Goal: Task Accomplishment & Management: Use online tool/utility

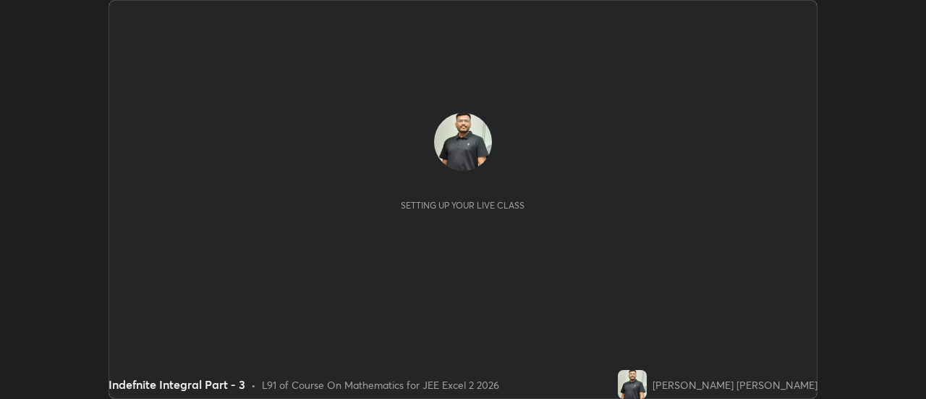
scroll to position [399, 926]
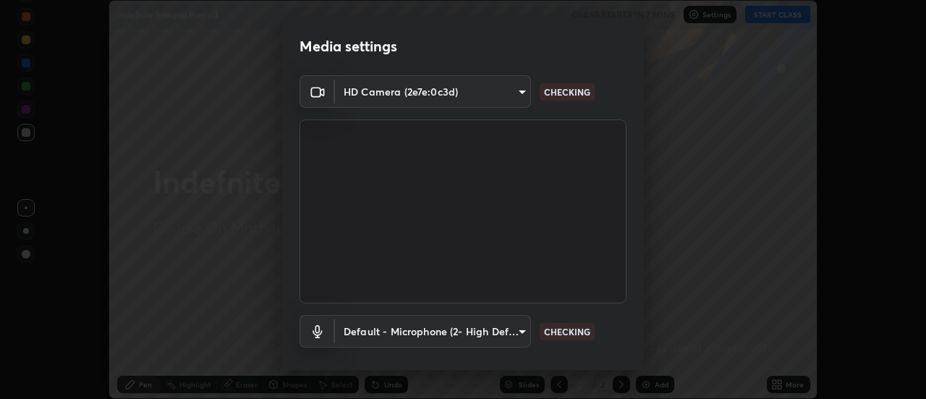
click at [513, 337] on body "Erase all Indefnite Integral Part - 3 CLASS STARTS IN 7 MINS Settings START CLA…" at bounding box center [463, 199] width 926 height 399
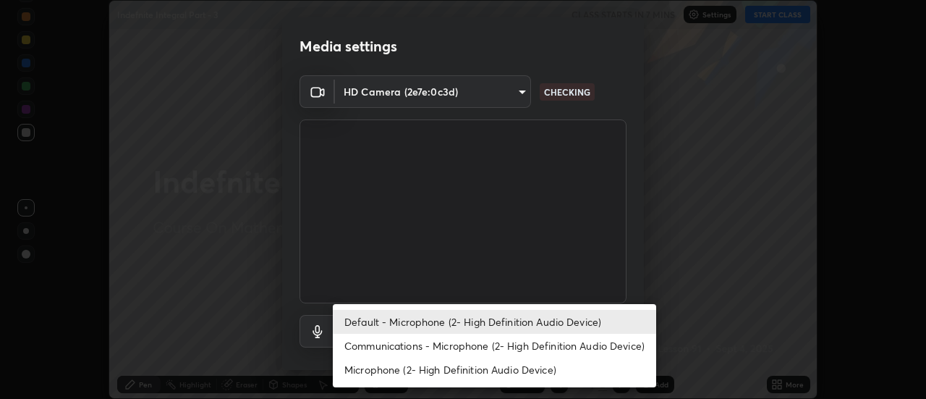
click at [509, 350] on li "Communications - Microphone (2- High Definition Audio Device)" at bounding box center [495, 346] width 324 height 24
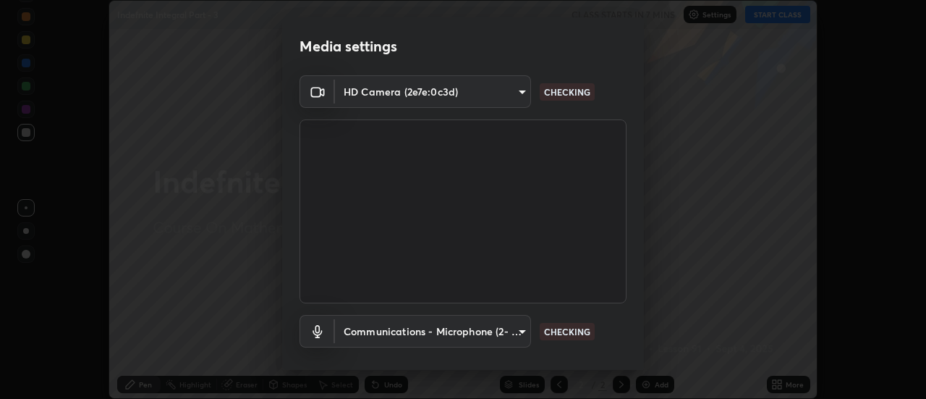
click at [497, 334] on body "Erase all Indefnite Integral Part - 3 CLASS STARTS IN 7 MINS Settings START CLA…" at bounding box center [463, 199] width 926 height 399
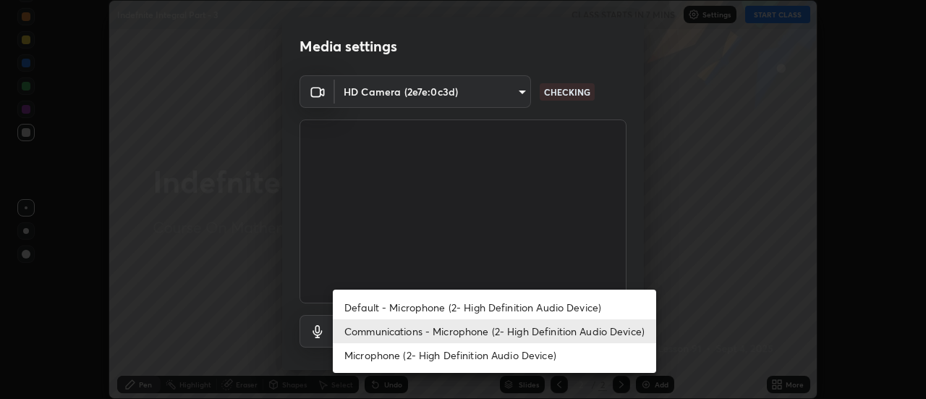
click at [497, 318] on li "Default - Microphone (2- High Definition Audio Device)" at bounding box center [495, 307] width 324 height 24
type input "default"
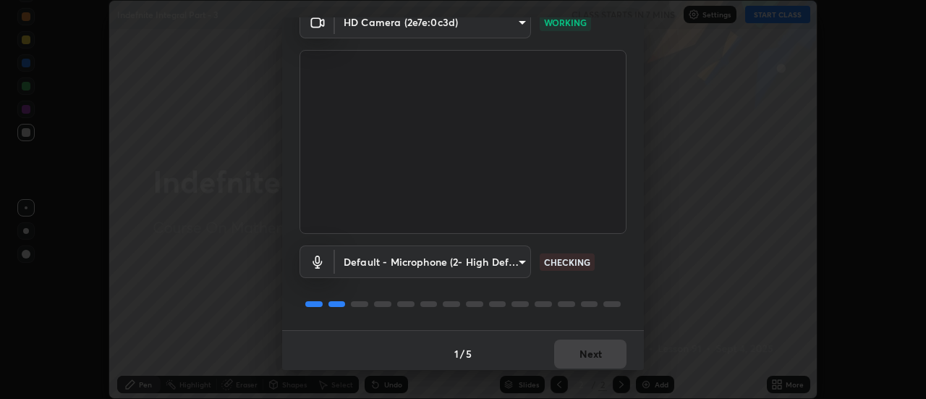
scroll to position [76, 0]
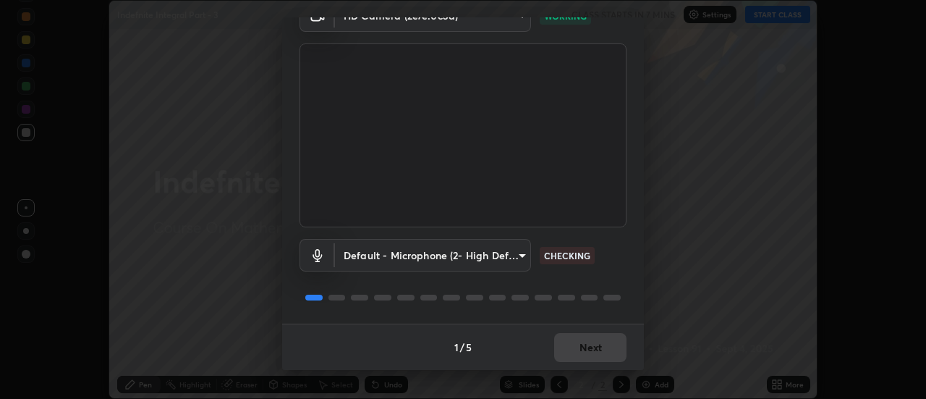
click at [612, 340] on button "Next" at bounding box center [590, 347] width 72 height 29
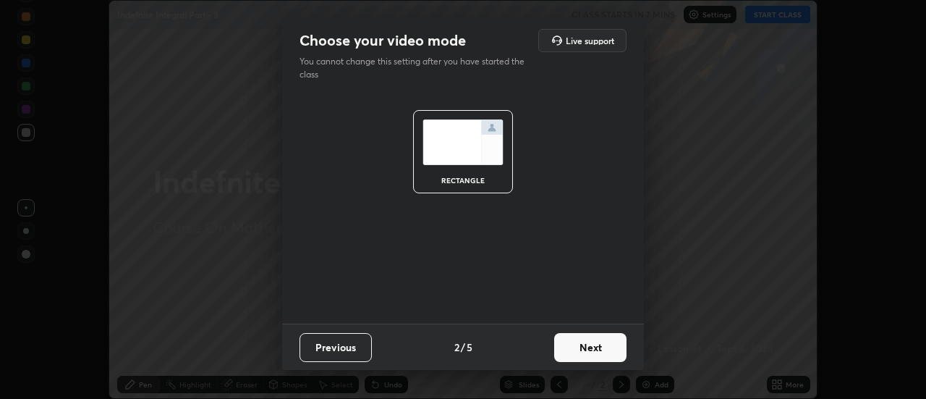
click at [621, 352] on button "Next" at bounding box center [590, 347] width 72 height 29
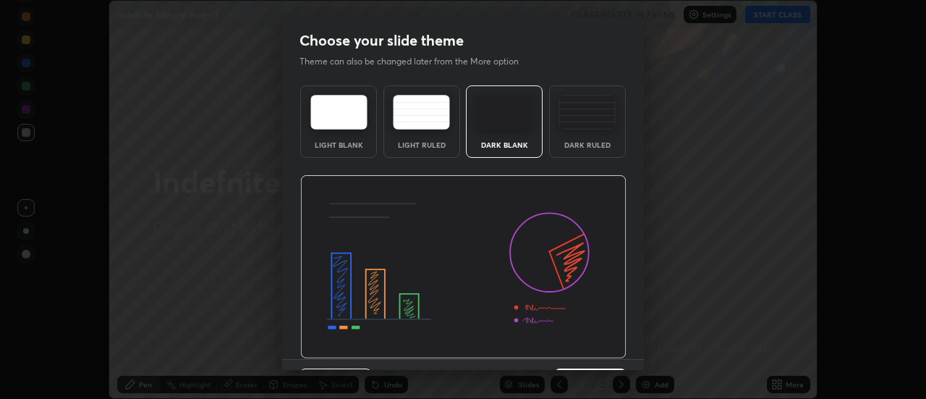
click at [621, 369] on div "Previous 3 / 5 Next" at bounding box center [463, 382] width 362 height 46
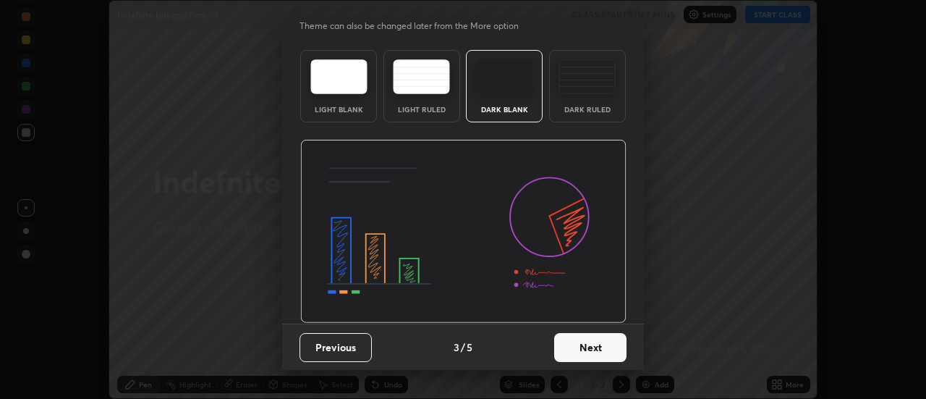
click at [612, 350] on button "Next" at bounding box center [590, 347] width 72 height 29
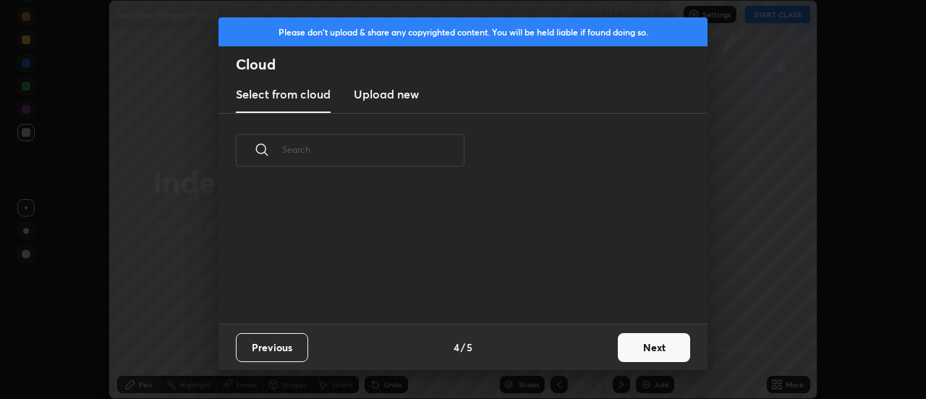
scroll to position [0, 0]
click at [619, 352] on button "Next" at bounding box center [654, 347] width 72 height 29
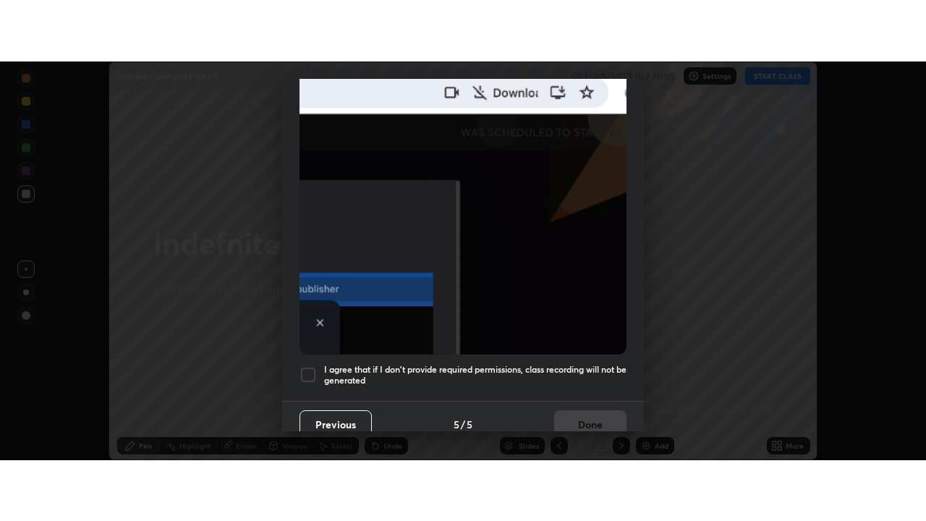
scroll to position [371, 0]
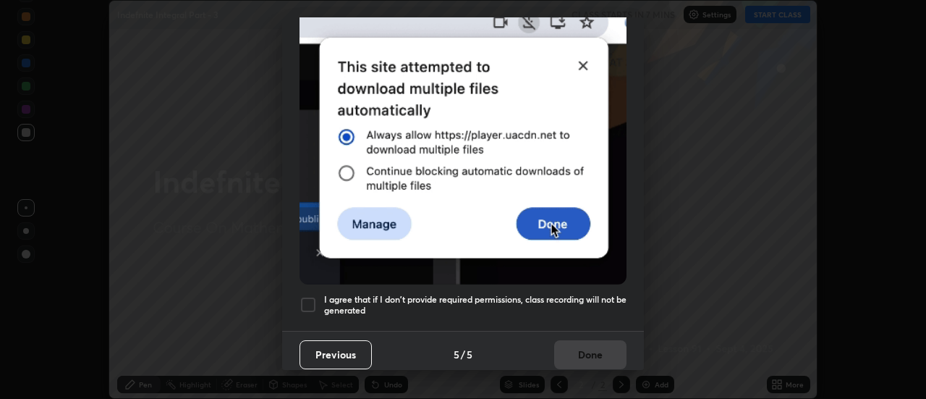
click at [314, 296] on div at bounding box center [308, 304] width 17 height 17
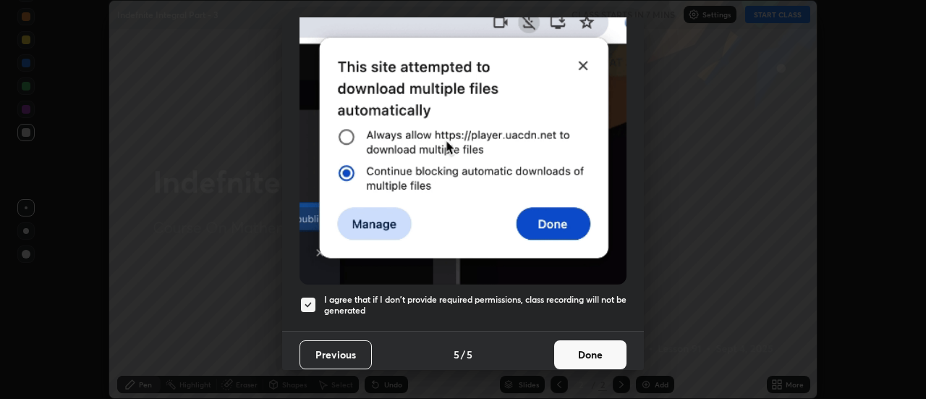
click at [577, 350] on button "Done" at bounding box center [590, 354] width 72 height 29
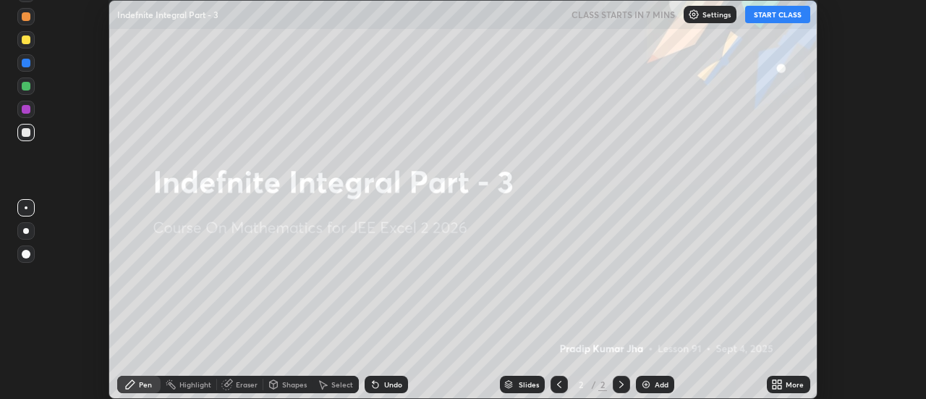
click at [785, 14] on button "START CLASS" at bounding box center [778, 14] width 65 height 17
click at [787, 381] on div "More" at bounding box center [795, 384] width 18 height 7
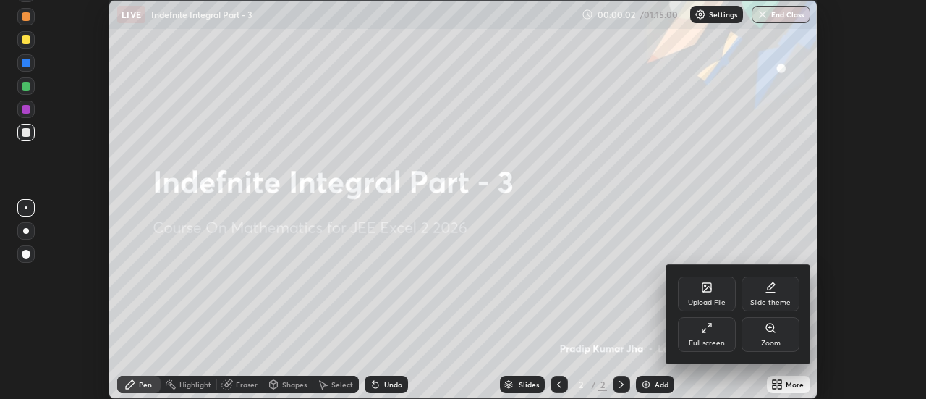
click at [701, 331] on icon at bounding box center [707, 328] width 12 height 12
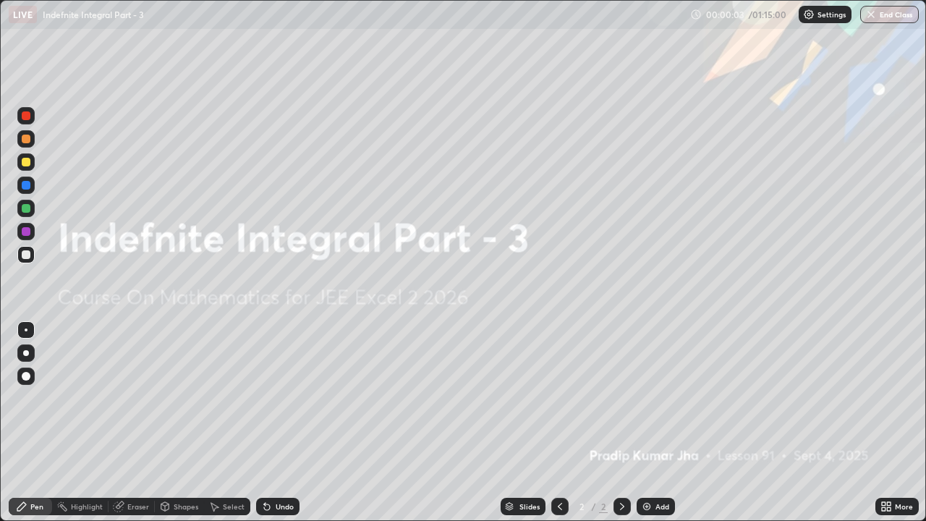
scroll to position [521, 926]
click at [668, 398] on div "Add" at bounding box center [663, 506] width 14 height 7
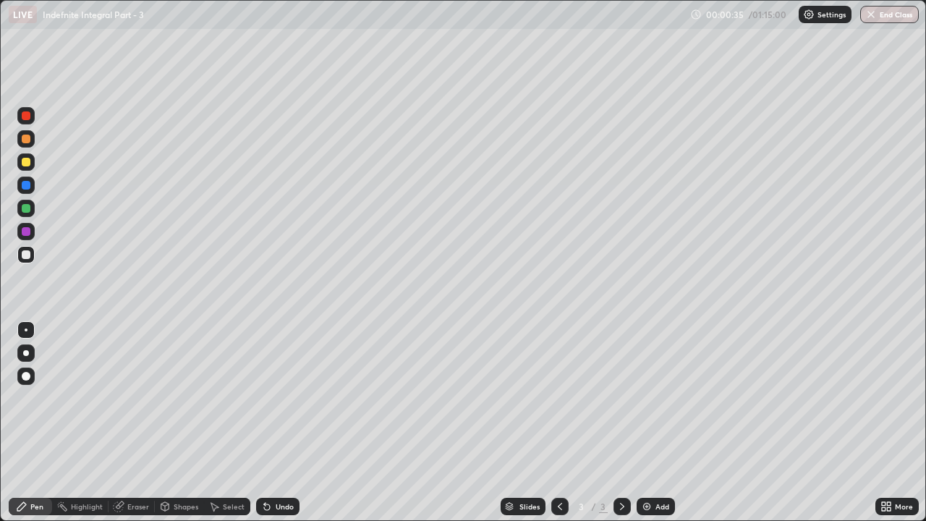
click at [25, 164] on div at bounding box center [26, 162] width 9 height 9
click at [128, 398] on div "Eraser" at bounding box center [138, 506] width 22 height 7
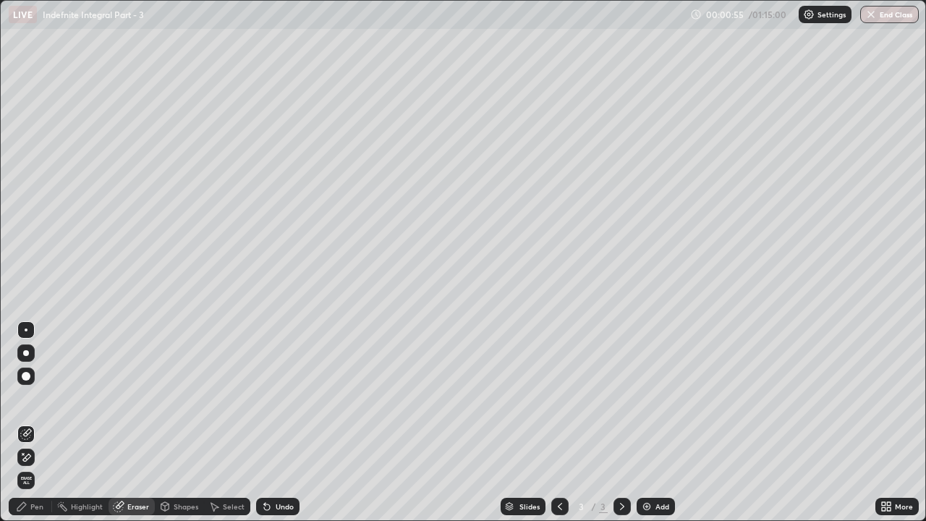
click at [29, 398] on div "Pen" at bounding box center [30, 506] width 43 height 17
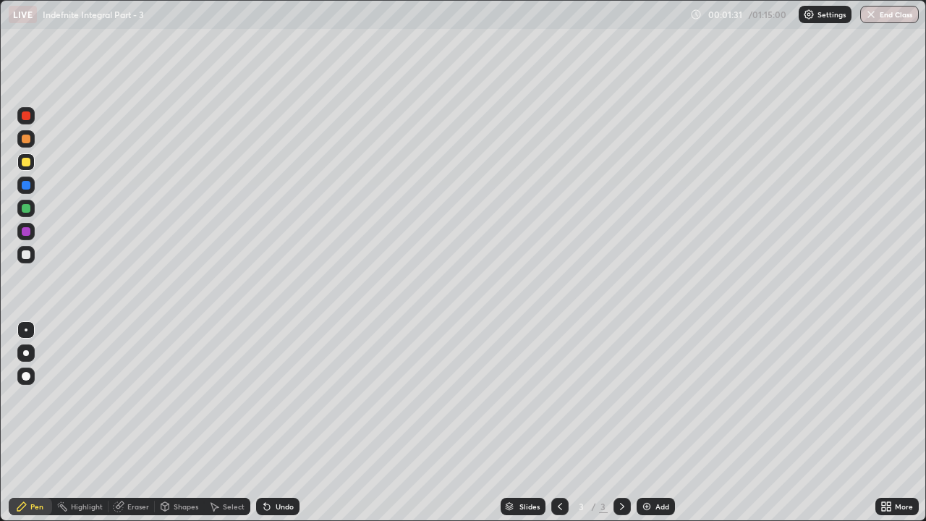
click at [27, 252] on div at bounding box center [26, 254] width 9 height 9
click at [119, 398] on div "Eraser" at bounding box center [132, 506] width 46 height 17
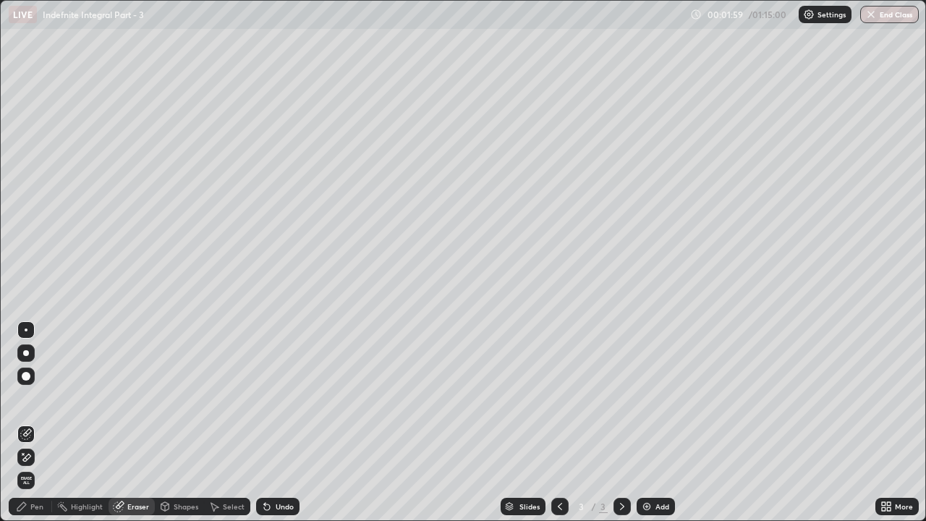
click at [23, 398] on icon at bounding box center [22, 453] width 1 height 1
click at [30, 398] on div "Pen" at bounding box center [30, 506] width 43 height 17
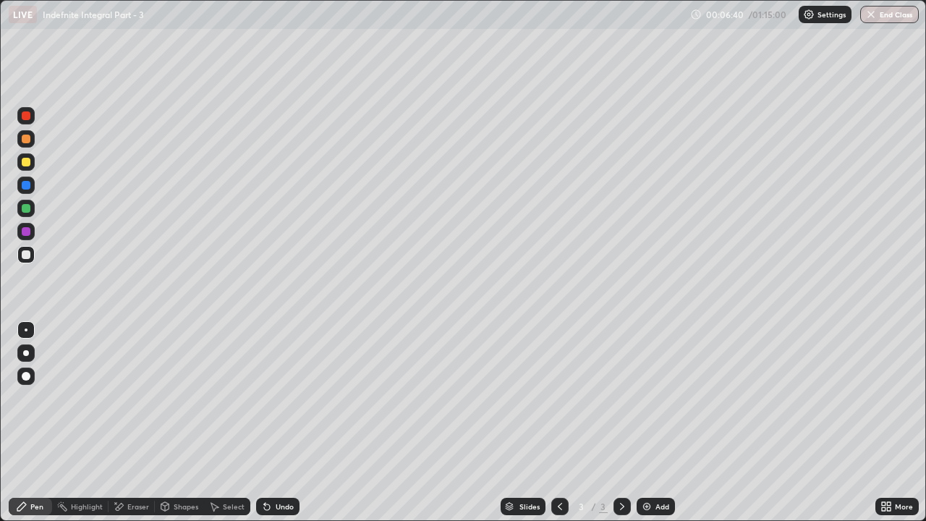
click at [653, 398] on div "Add" at bounding box center [656, 506] width 38 height 17
click at [28, 156] on div at bounding box center [25, 161] width 17 height 17
click at [29, 253] on div at bounding box center [26, 254] width 9 height 9
click at [265, 398] on icon at bounding box center [267, 507] width 6 height 6
click at [277, 398] on div "Undo" at bounding box center [285, 506] width 18 height 7
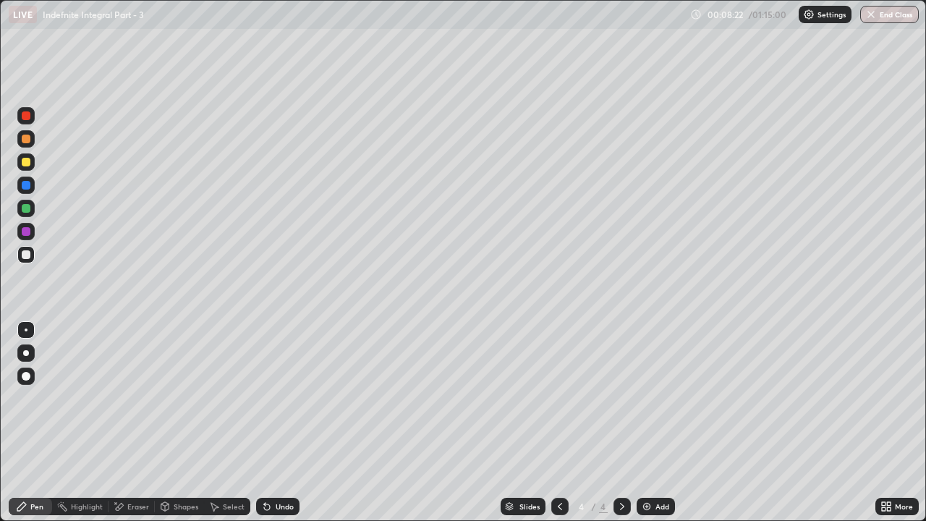
click at [277, 398] on div "Undo" at bounding box center [285, 506] width 18 height 7
click at [124, 398] on div "Eraser" at bounding box center [132, 506] width 46 height 17
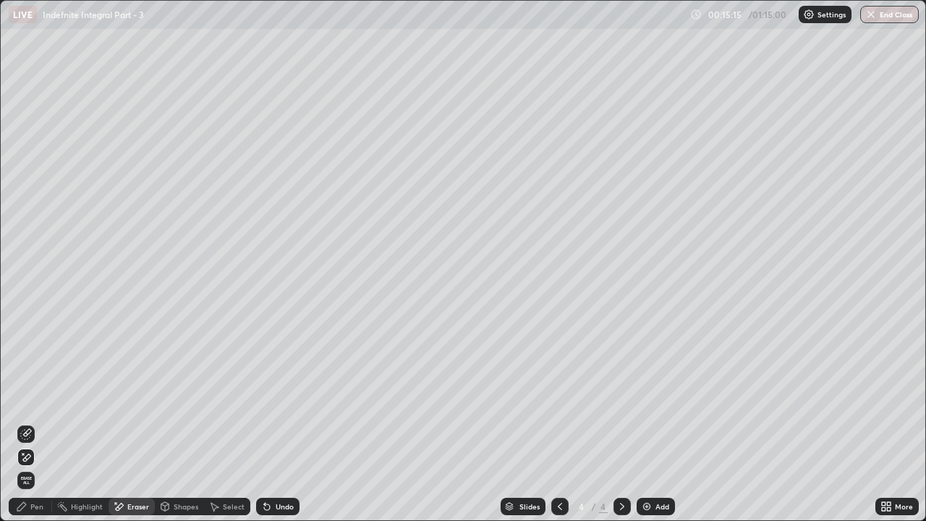
click at [27, 398] on icon at bounding box center [27, 457] width 8 height 7
click at [654, 398] on div "Add" at bounding box center [656, 506] width 38 height 17
click at [21, 398] on icon at bounding box center [22, 507] width 12 height 12
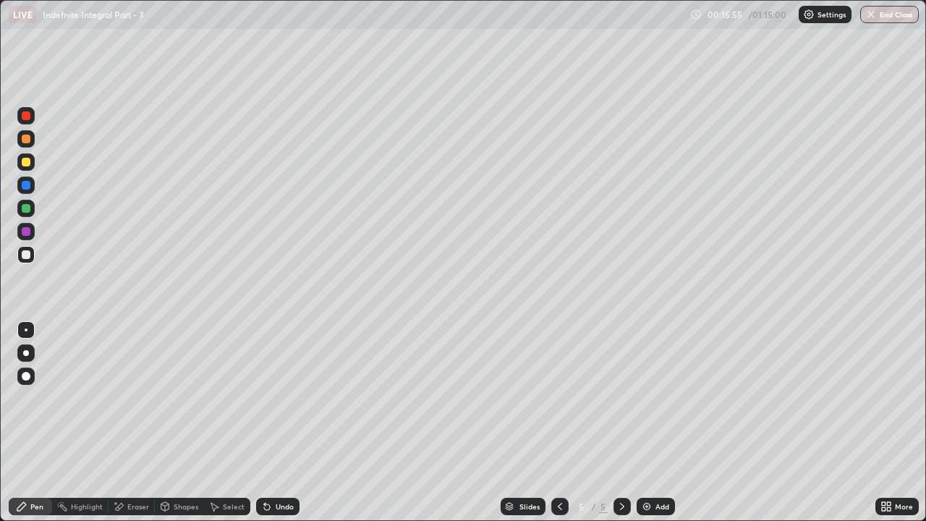
click at [32, 136] on div at bounding box center [25, 138] width 17 height 17
click at [28, 261] on div at bounding box center [25, 254] width 17 height 17
click at [130, 398] on div "Eraser" at bounding box center [138, 506] width 22 height 7
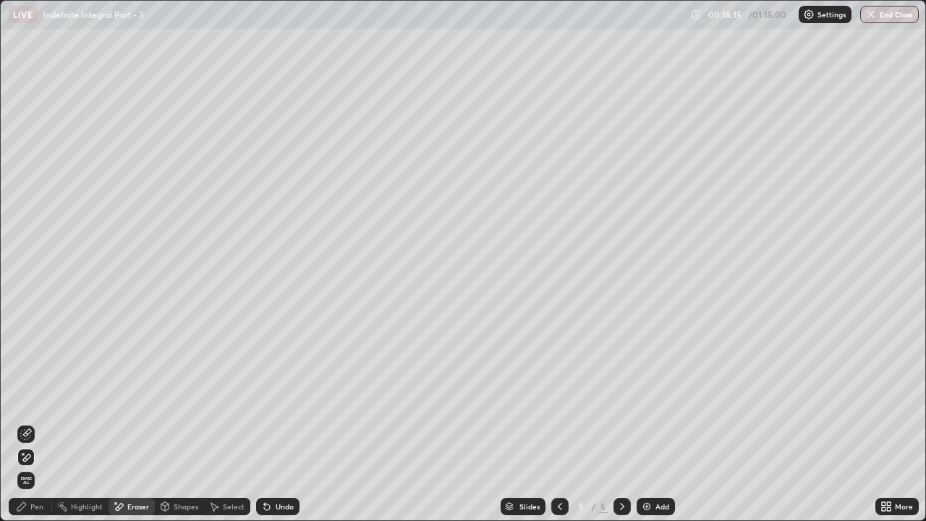
click at [21, 398] on icon at bounding box center [21, 506] width 9 height 9
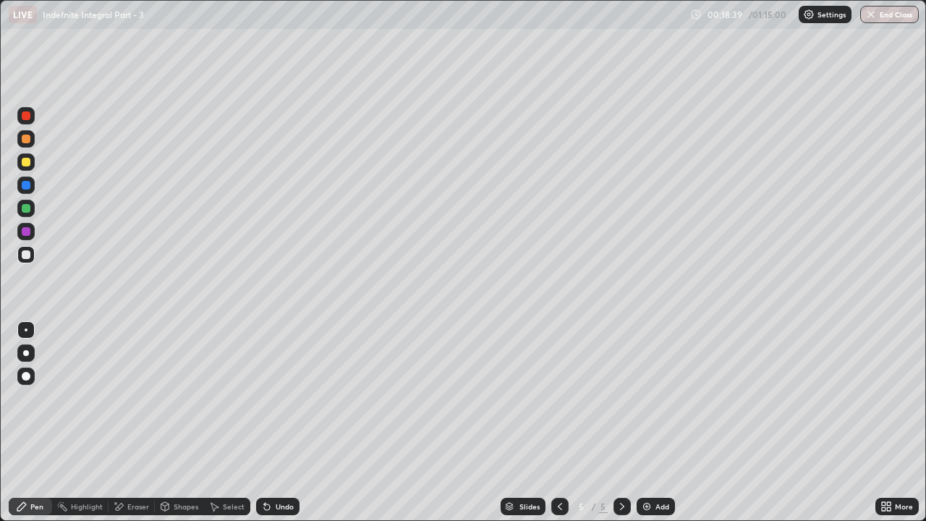
click at [277, 398] on div "Undo" at bounding box center [285, 506] width 18 height 7
click at [132, 398] on div "Eraser" at bounding box center [132, 506] width 46 height 17
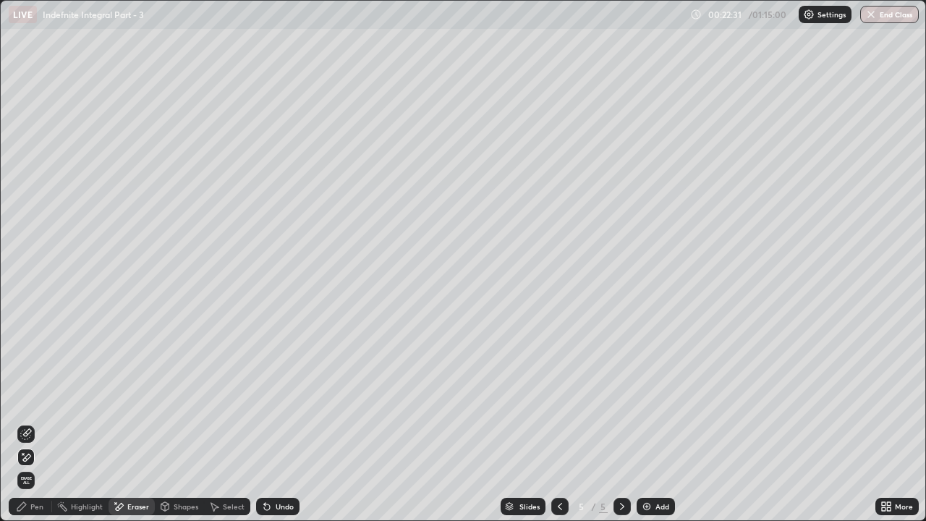
click at [28, 398] on icon at bounding box center [26, 434] width 12 height 12
click at [23, 398] on icon at bounding box center [22, 453] width 1 height 1
click at [667, 398] on div "Add" at bounding box center [663, 506] width 14 height 7
click at [32, 398] on div "Pen" at bounding box center [36, 506] width 13 height 7
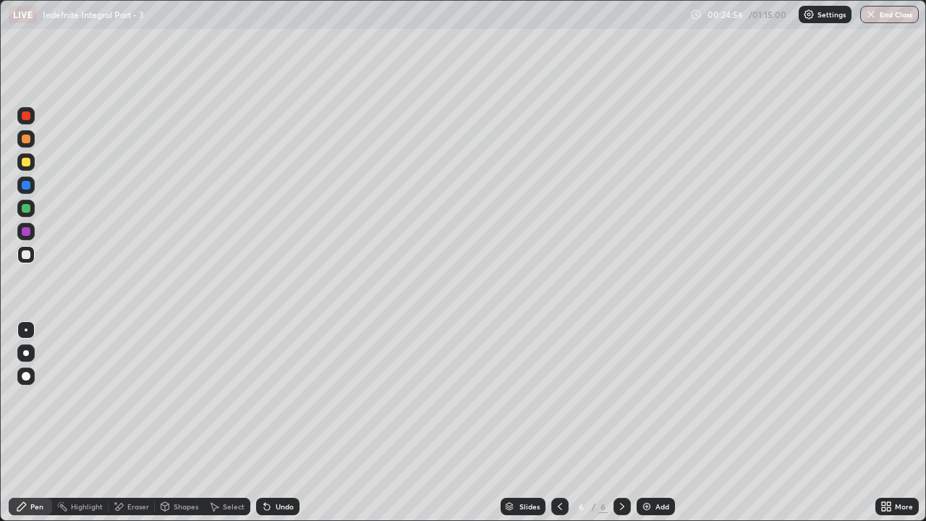
click at [26, 140] on div at bounding box center [26, 139] width 9 height 9
click at [28, 164] on div at bounding box center [26, 162] width 9 height 9
click at [27, 144] on div at bounding box center [25, 138] width 17 height 17
click at [26, 144] on div at bounding box center [25, 138] width 17 height 17
click at [276, 398] on div "Undo" at bounding box center [277, 506] width 43 height 17
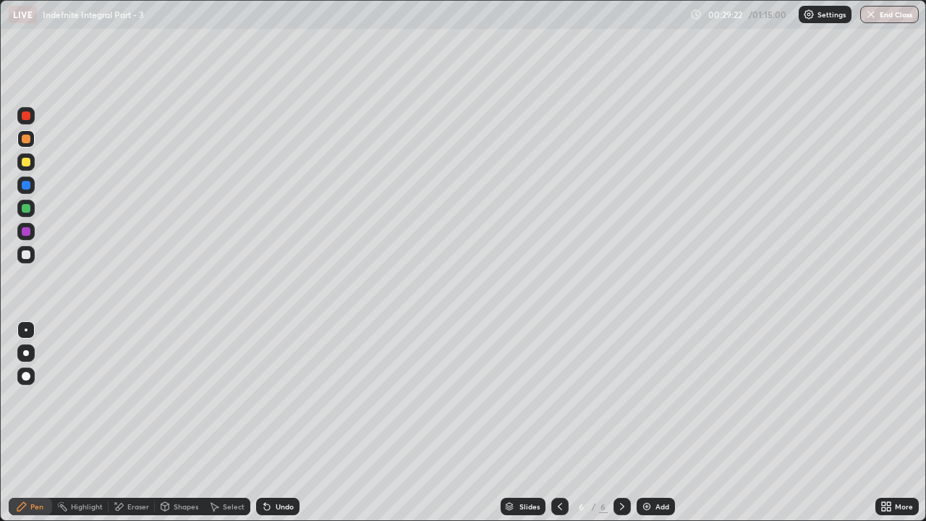
click at [662, 398] on div "Add" at bounding box center [663, 506] width 14 height 7
click at [33, 398] on div "Pen" at bounding box center [36, 506] width 13 height 7
click at [26, 140] on div at bounding box center [26, 139] width 9 height 9
click at [25, 164] on div at bounding box center [26, 162] width 9 height 9
click at [28, 256] on div at bounding box center [26, 254] width 9 height 9
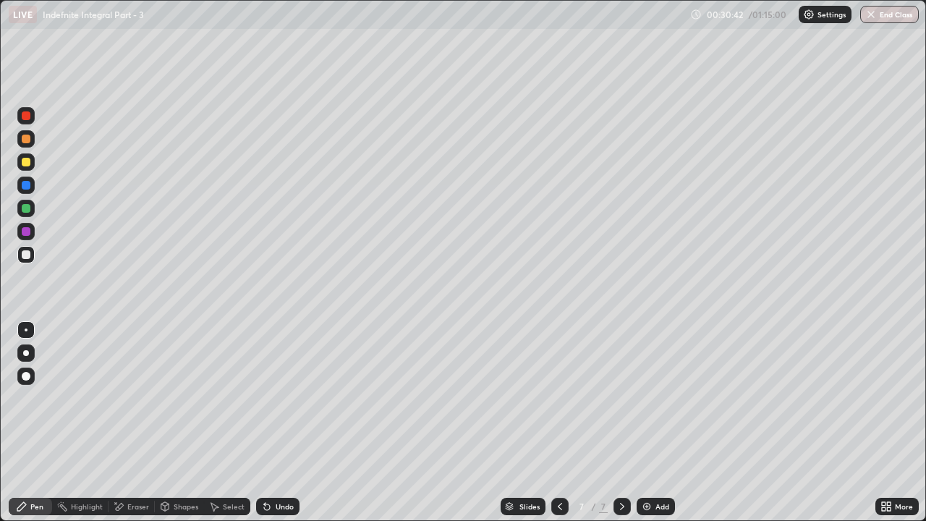
click at [127, 398] on div "Eraser" at bounding box center [138, 506] width 22 height 7
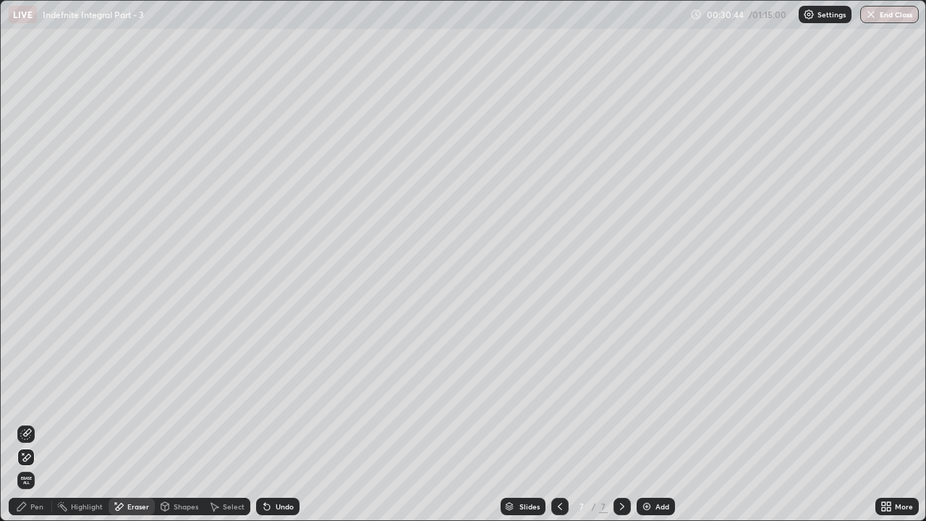
click at [33, 398] on div "Pen" at bounding box center [30, 506] width 43 height 17
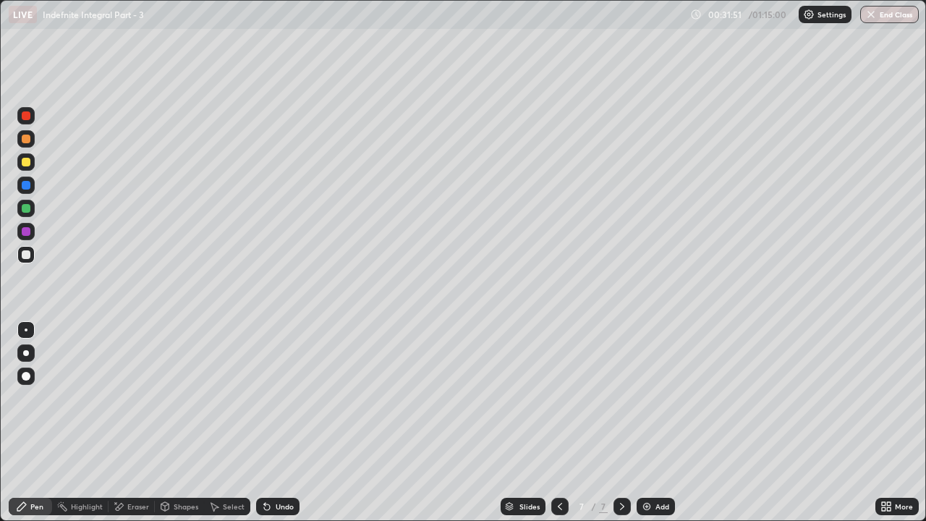
click at [182, 398] on div "Shapes" at bounding box center [186, 506] width 25 height 7
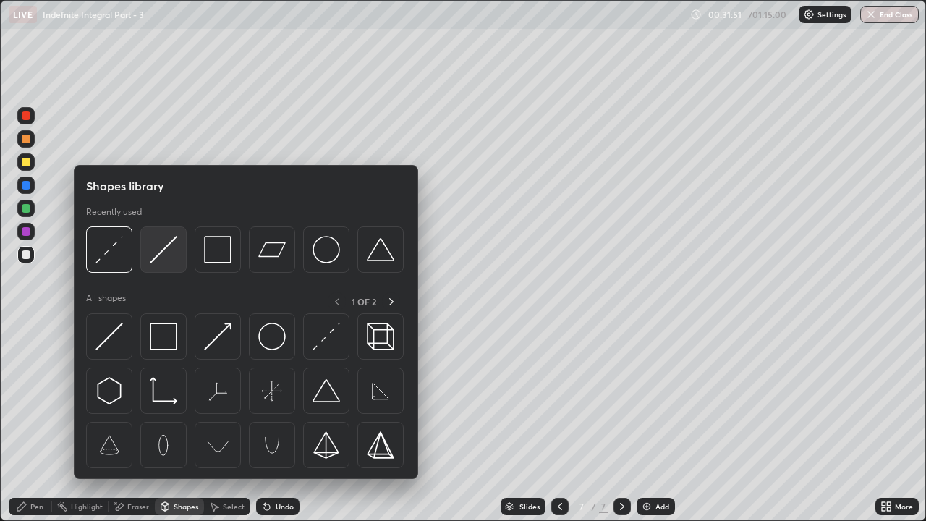
click at [163, 259] on img at bounding box center [164, 250] width 28 height 28
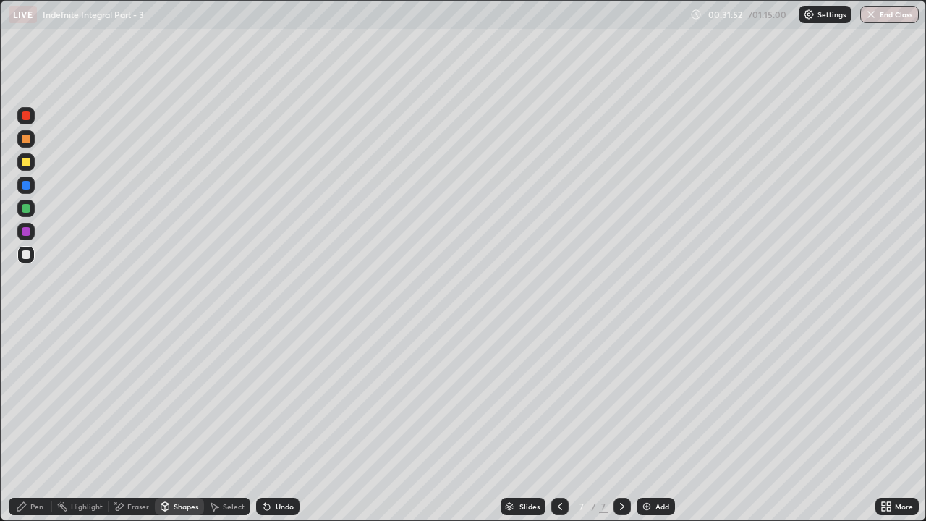
click at [34, 166] on div at bounding box center [25, 161] width 17 height 17
click at [30, 398] on div "Pen" at bounding box center [36, 506] width 13 height 7
click at [24, 253] on div at bounding box center [26, 254] width 9 height 9
click at [30, 164] on div at bounding box center [26, 162] width 9 height 9
click at [269, 398] on icon at bounding box center [267, 507] width 12 height 12
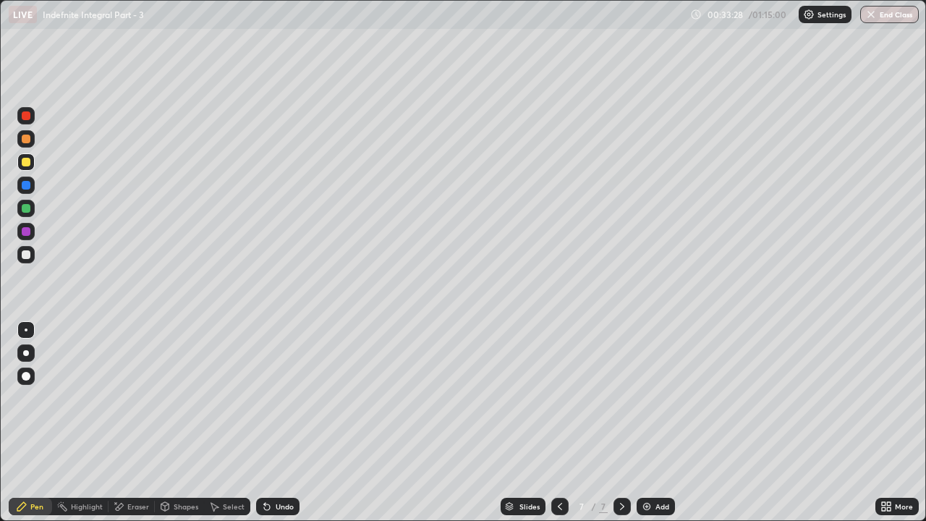
click at [267, 398] on div "Undo" at bounding box center [277, 506] width 43 height 17
click at [26, 210] on div at bounding box center [26, 208] width 9 height 9
click at [656, 398] on div "Add" at bounding box center [663, 506] width 14 height 7
click at [25, 160] on div at bounding box center [26, 162] width 9 height 9
click at [25, 255] on div at bounding box center [26, 254] width 9 height 9
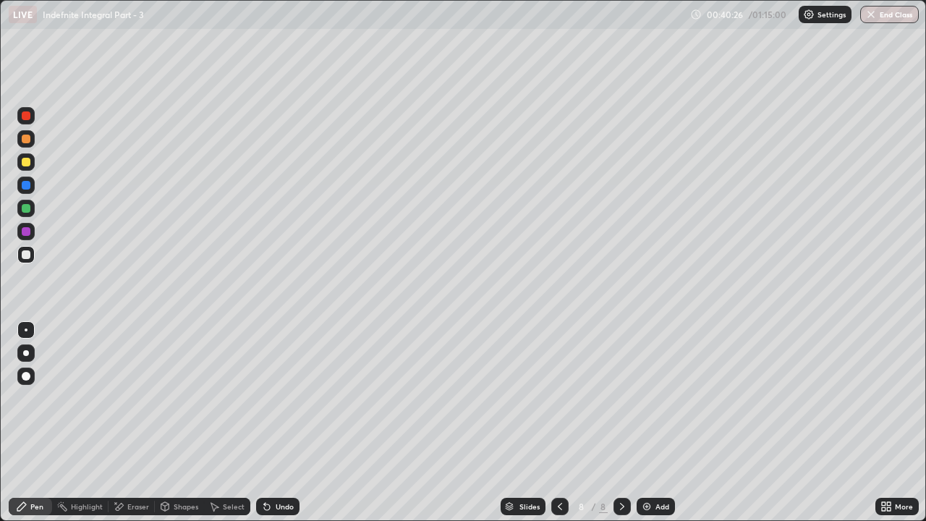
click at [656, 398] on div "Add" at bounding box center [663, 506] width 14 height 7
click at [559, 398] on icon at bounding box center [560, 507] width 12 height 12
click at [650, 398] on img at bounding box center [647, 507] width 12 height 12
click at [272, 398] on div "Undo" at bounding box center [277, 506] width 43 height 17
click at [276, 398] on div "Undo" at bounding box center [285, 506] width 18 height 7
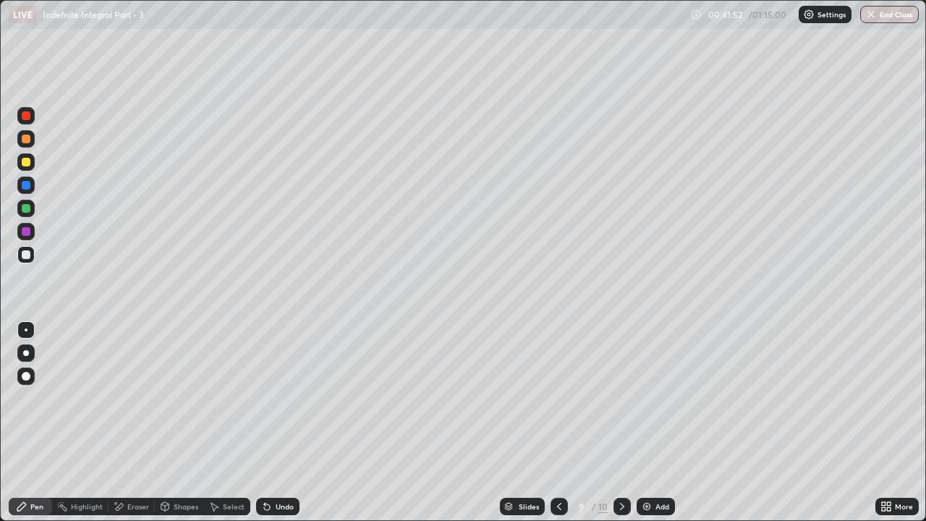
click at [276, 398] on div "Undo" at bounding box center [285, 506] width 18 height 7
click at [272, 398] on div "Undo" at bounding box center [277, 506] width 43 height 17
click at [653, 398] on div "Add" at bounding box center [656, 506] width 38 height 17
click at [22, 164] on div at bounding box center [26, 162] width 9 height 9
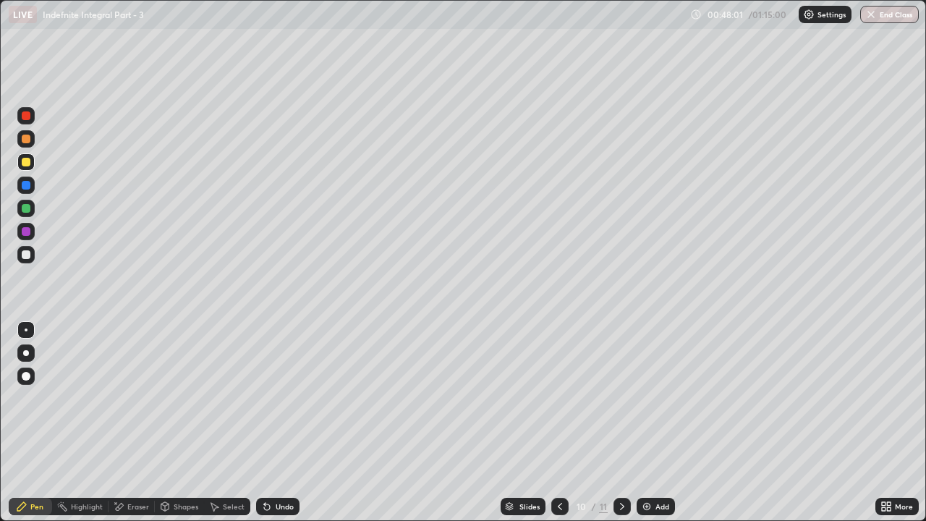
click at [22, 253] on div at bounding box center [26, 254] width 9 height 9
click at [28, 139] on div at bounding box center [26, 139] width 9 height 9
click at [24, 255] on div at bounding box center [26, 254] width 9 height 9
click at [276, 398] on div "Undo" at bounding box center [285, 506] width 18 height 7
click at [269, 398] on icon at bounding box center [267, 507] width 12 height 12
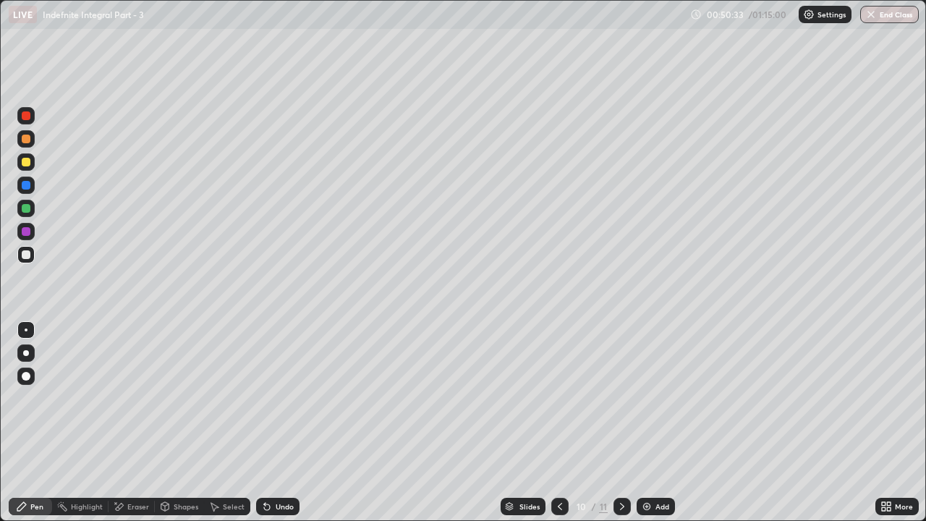
click at [29, 162] on div at bounding box center [26, 162] width 9 height 9
click at [31, 256] on div at bounding box center [25, 254] width 17 height 17
click at [653, 398] on div "Add" at bounding box center [656, 506] width 38 height 17
click at [276, 398] on div "Undo" at bounding box center [285, 506] width 18 height 7
click at [273, 398] on div "Undo" at bounding box center [277, 506] width 43 height 17
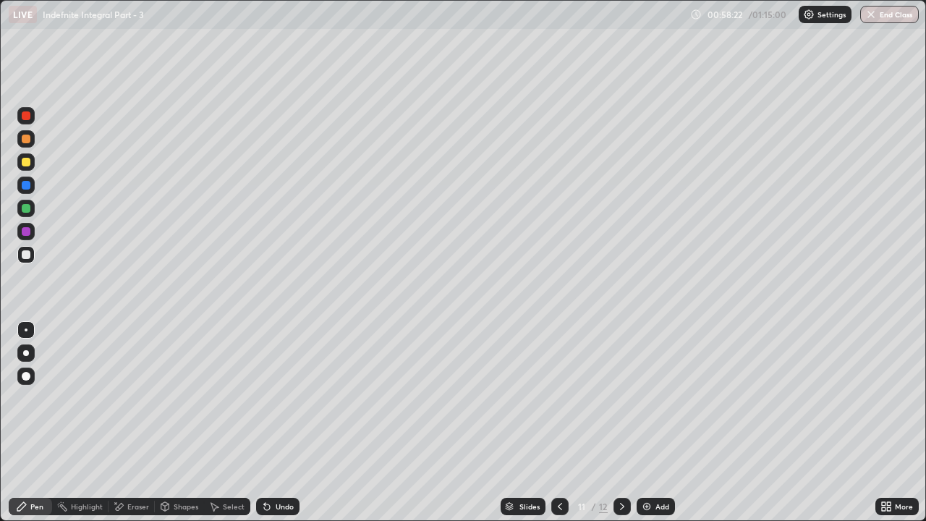
click at [278, 398] on div "Undo" at bounding box center [285, 506] width 18 height 7
click at [140, 398] on div "Eraser" at bounding box center [138, 506] width 22 height 7
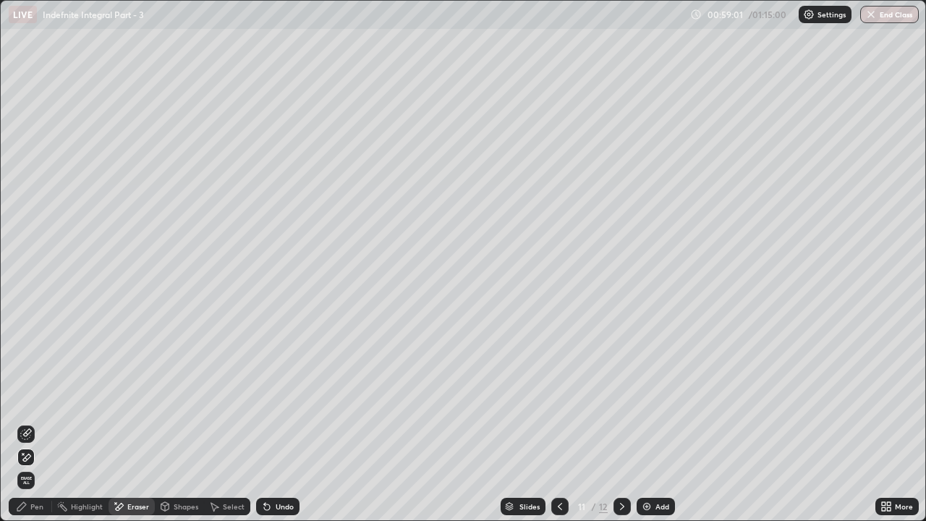
click at [30, 398] on div "Pen" at bounding box center [30, 506] width 43 height 17
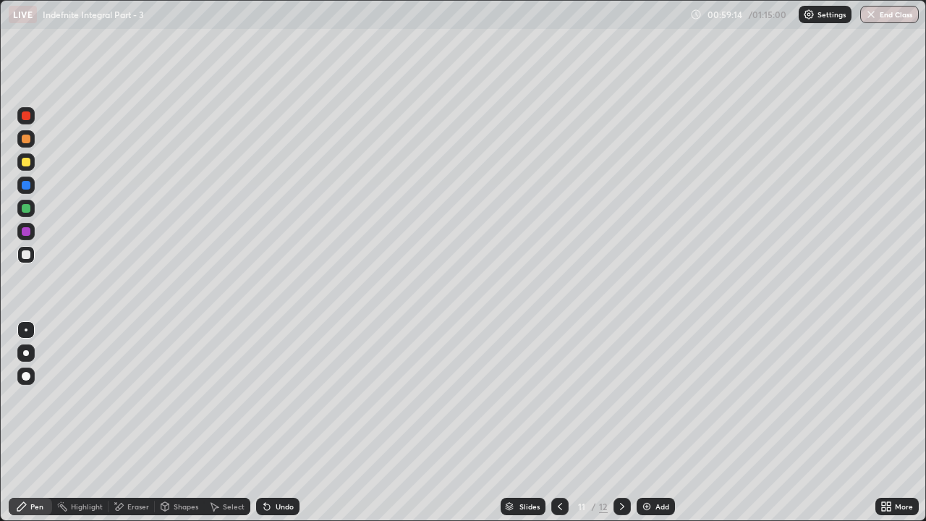
click at [276, 398] on div "Undo" at bounding box center [285, 506] width 18 height 7
click at [617, 398] on icon at bounding box center [623, 507] width 12 height 12
click at [23, 165] on div at bounding box center [26, 162] width 9 height 9
click at [23, 255] on div at bounding box center [26, 254] width 9 height 9
click at [131, 398] on div "Eraser" at bounding box center [138, 506] width 22 height 7
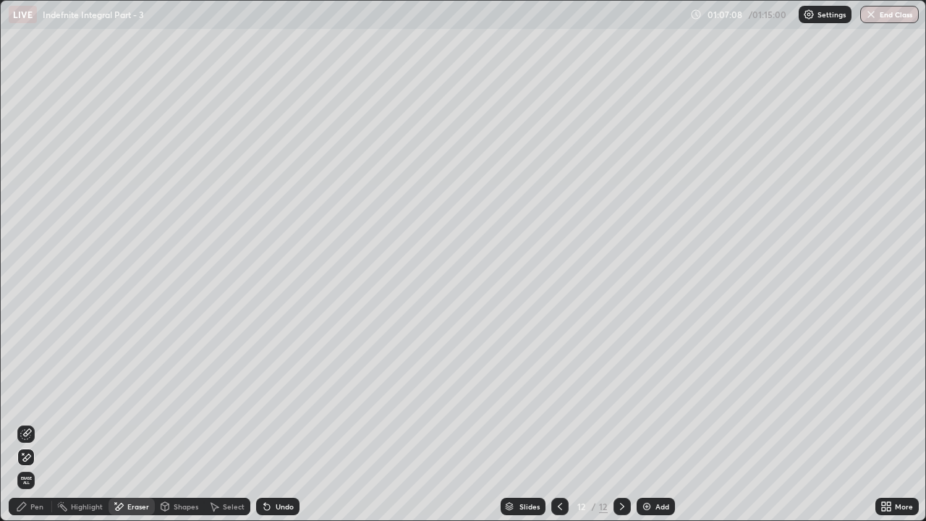
click at [23, 398] on icon at bounding box center [22, 453] width 1 height 1
click at [30, 398] on div "Pen" at bounding box center [30, 506] width 43 height 17
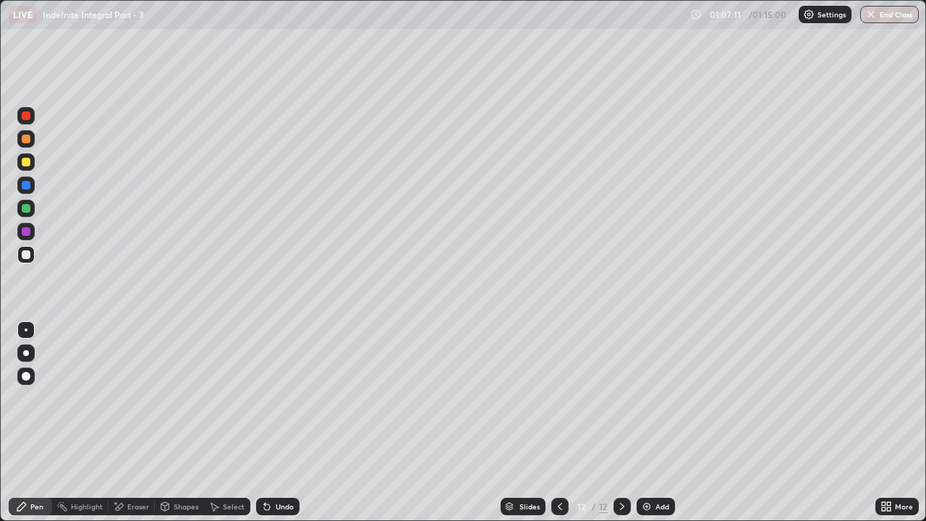
click at [27, 398] on icon at bounding box center [22, 507] width 12 height 12
click at [138, 398] on div "Eraser" at bounding box center [138, 506] width 22 height 7
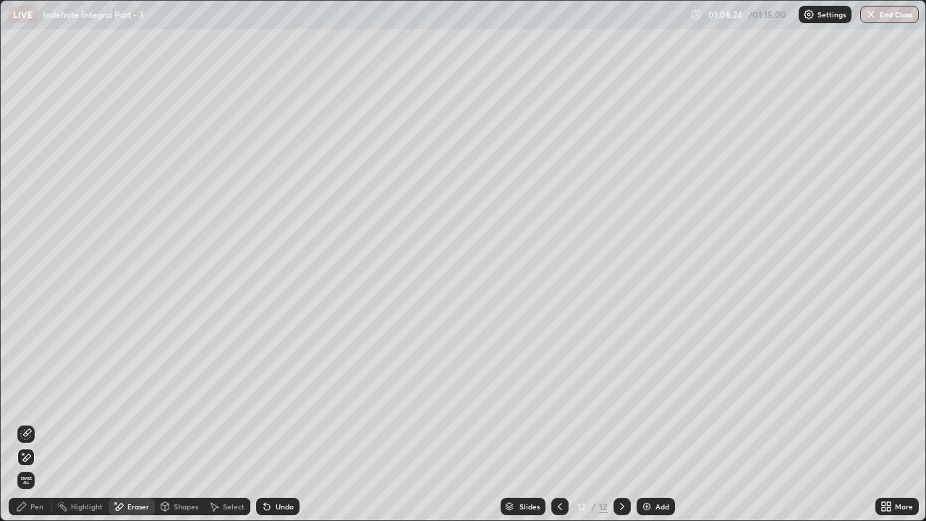
click at [33, 398] on div "Pen" at bounding box center [30, 506] width 43 height 29
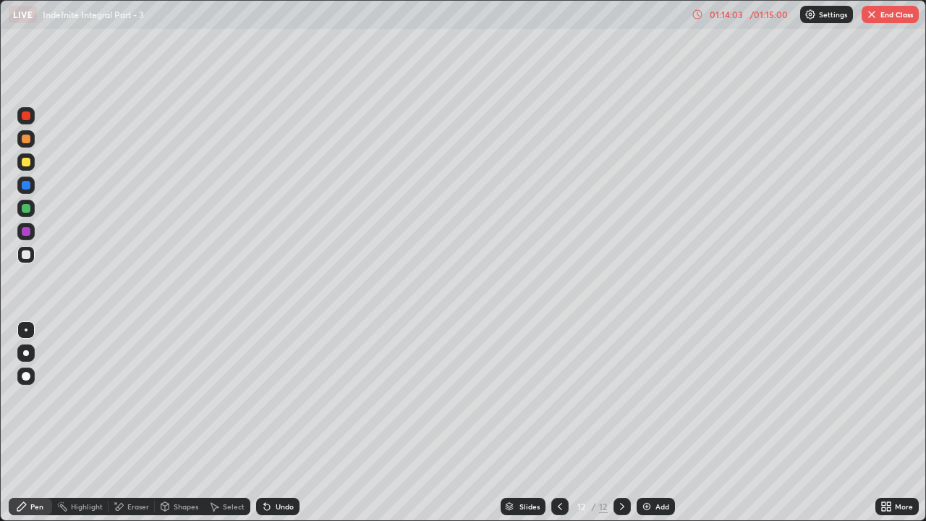
click at [651, 398] on img at bounding box center [647, 507] width 12 height 12
click at [28, 164] on div at bounding box center [26, 162] width 9 height 9
click at [26, 246] on div at bounding box center [25, 254] width 17 height 17
click at [130, 398] on div "Eraser" at bounding box center [138, 506] width 22 height 7
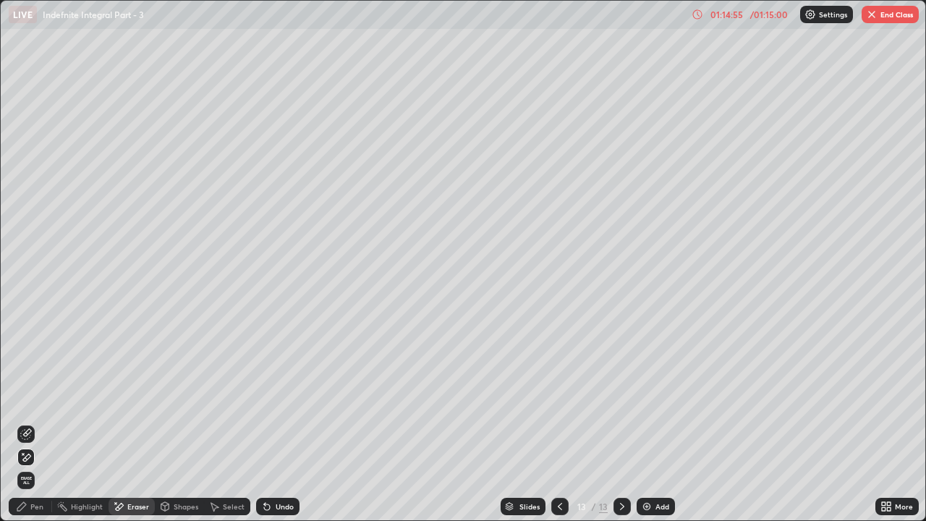
click at [28, 398] on icon at bounding box center [22, 507] width 12 height 12
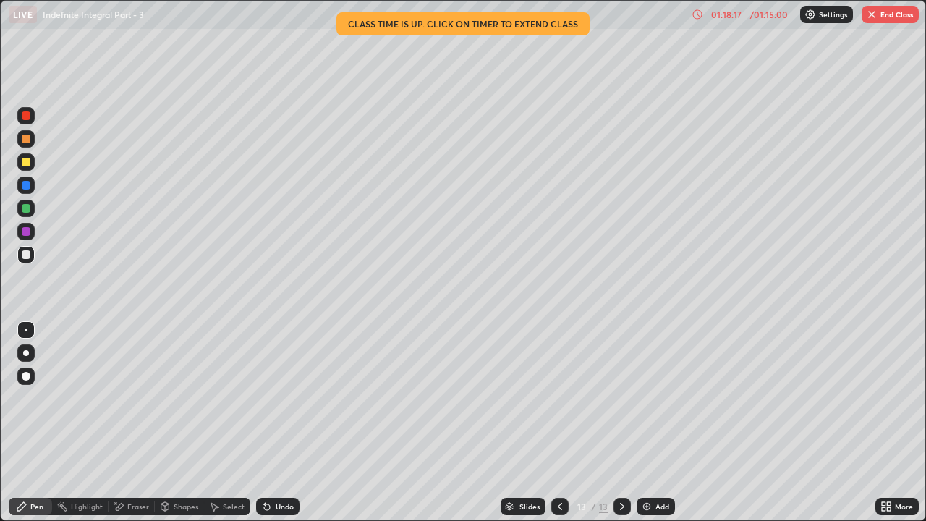
click at [868, 22] on button "End Class" at bounding box center [890, 14] width 57 height 17
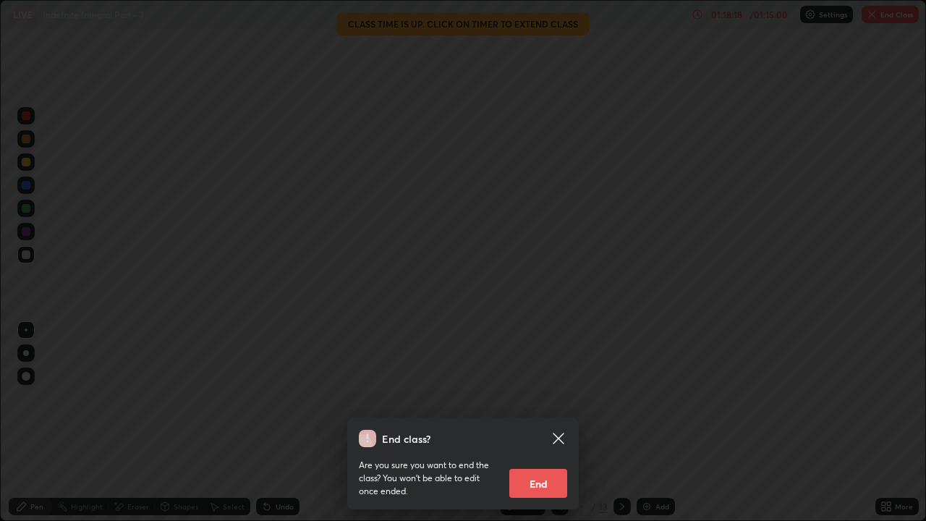
click at [530, 398] on button "End" at bounding box center [539, 483] width 58 height 29
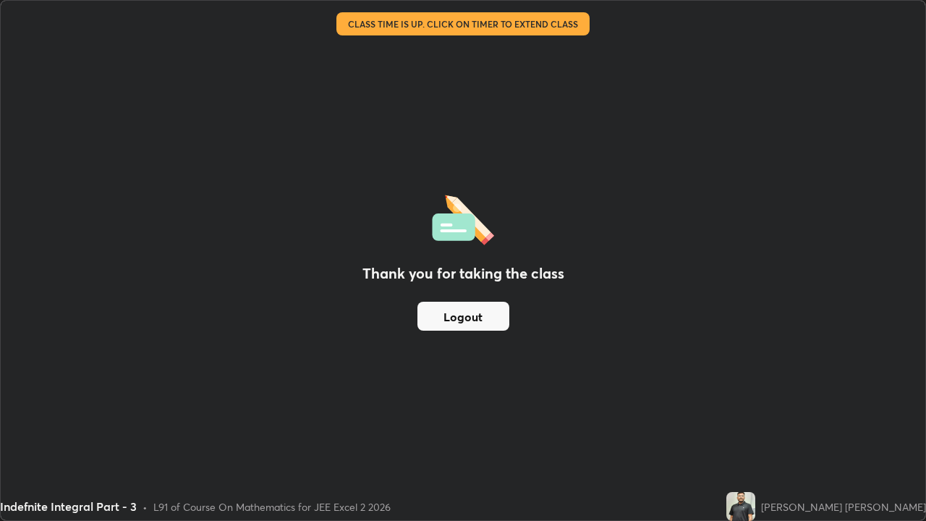
click at [485, 329] on button "Logout" at bounding box center [464, 316] width 92 height 29
click at [474, 321] on button "Logout" at bounding box center [464, 316] width 92 height 29
